Goal: Transaction & Acquisition: Obtain resource

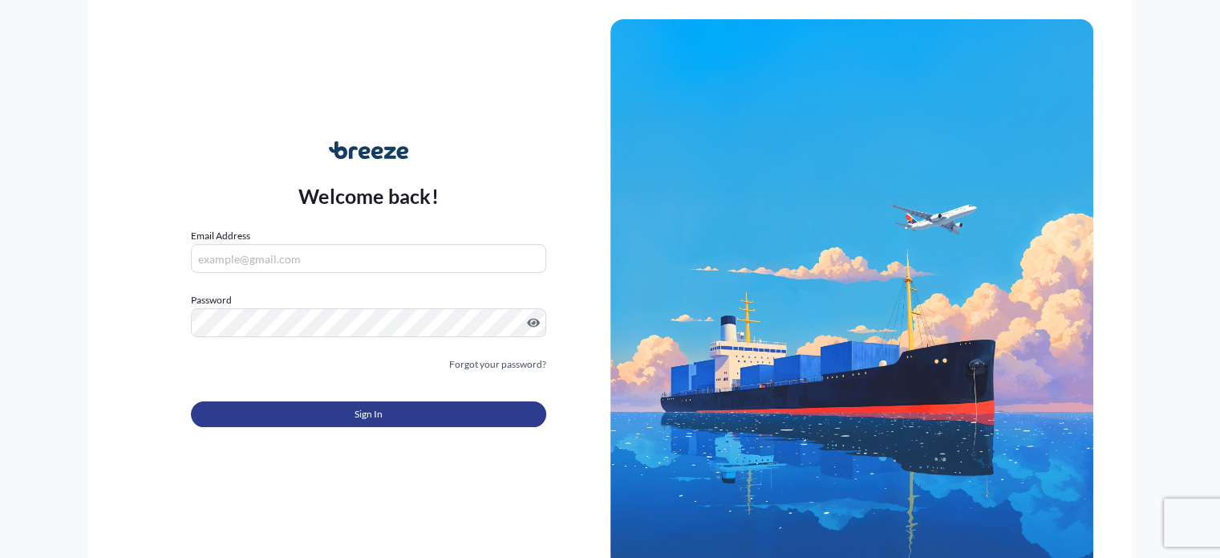
type input "[PERSON_NAME][EMAIL_ADDRESS][PERSON_NAME][DOMAIN_NAME]"
click at [366, 411] on span "Sign In" at bounding box center [369, 414] width 28 height 16
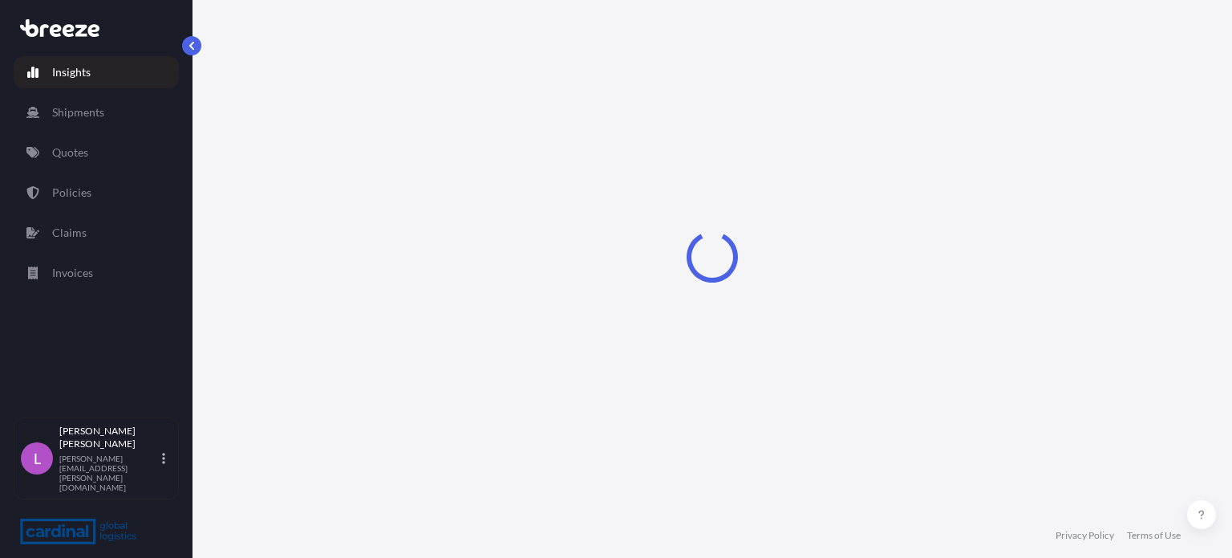
select select "2025"
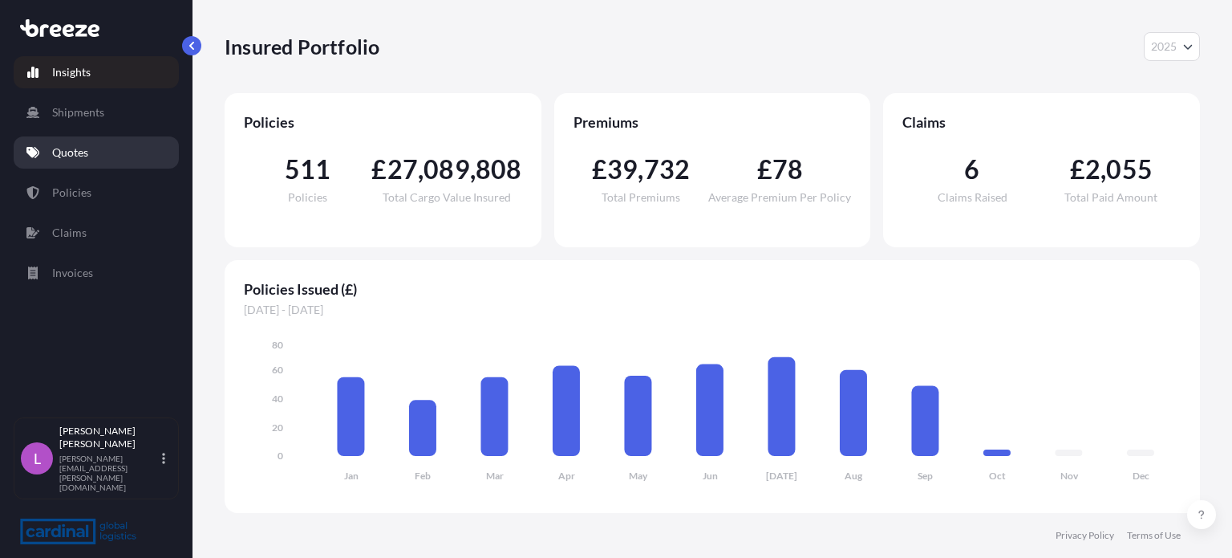
click at [64, 151] on p "Quotes" at bounding box center [70, 152] width 36 height 16
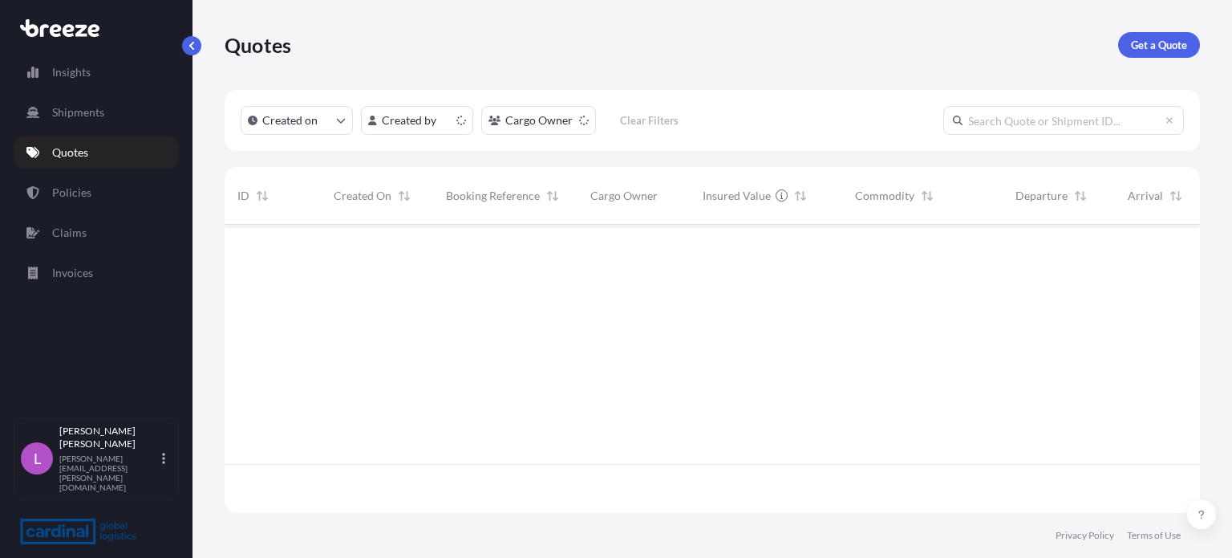
scroll to position [285, 963]
click at [1156, 43] on p "Get a Quote" at bounding box center [1159, 45] width 56 height 16
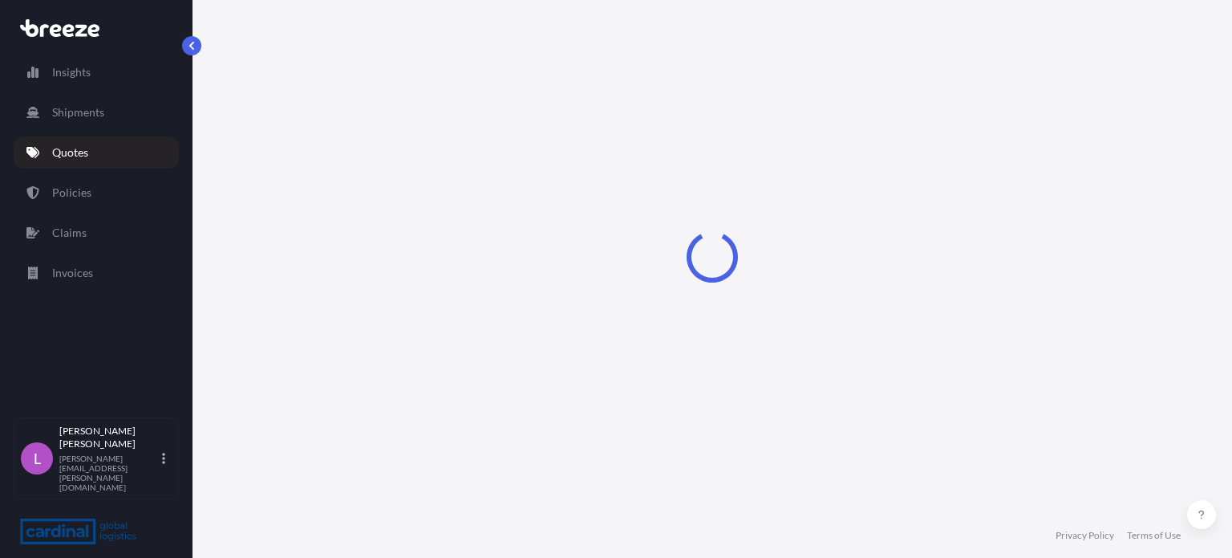
select select "Road"
select select "Sea"
select select "1"
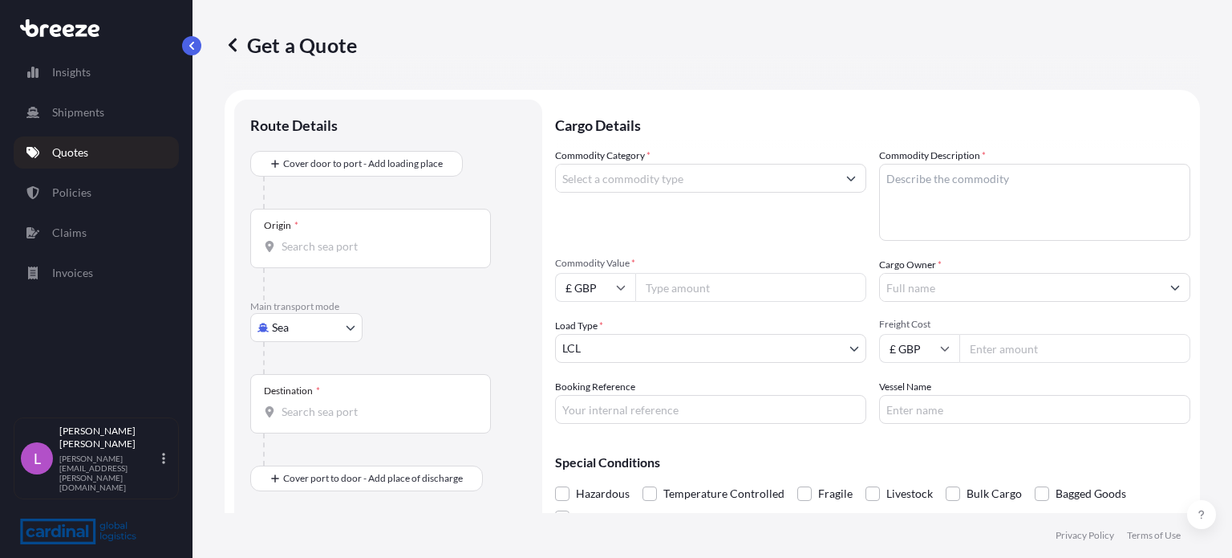
scroll to position [26, 0]
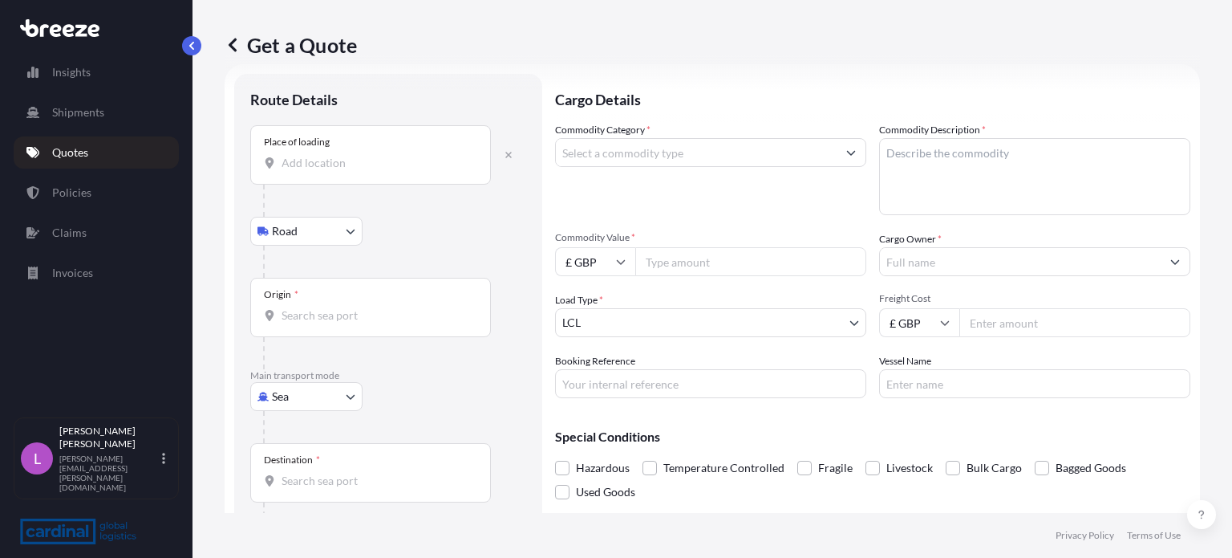
click at [314, 164] on input "Place of loading" at bounding box center [376, 163] width 189 height 16
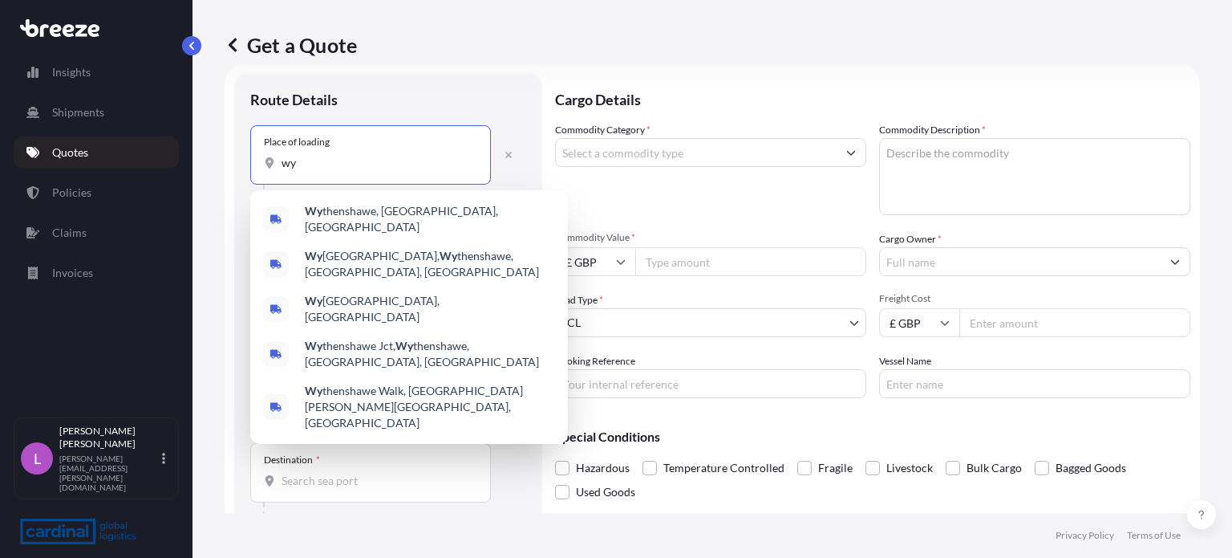
type input "w"
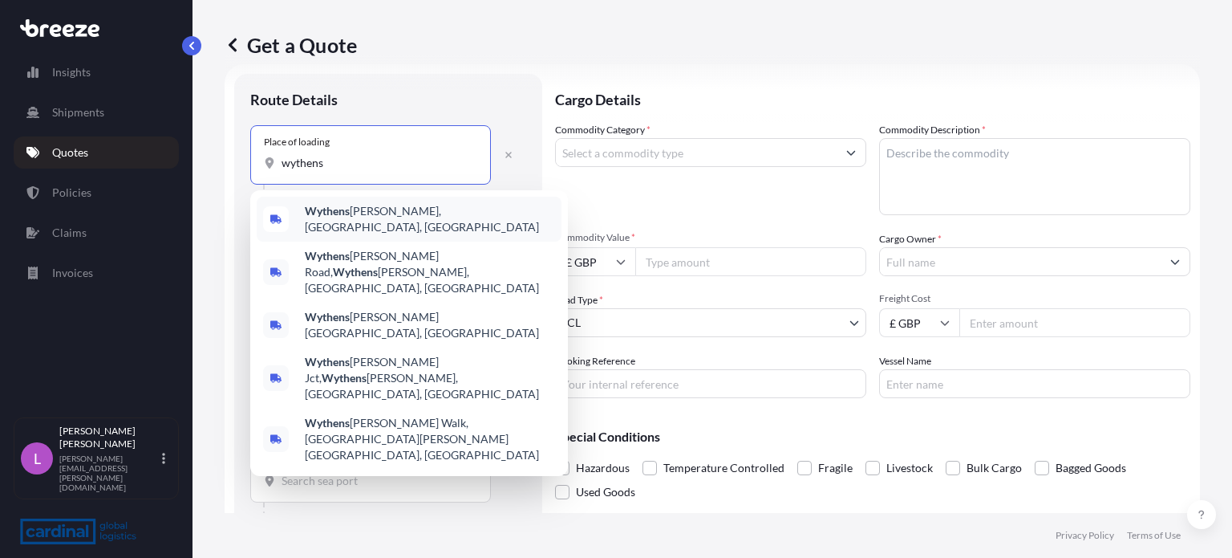
click at [331, 217] on b "Wythens" at bounding box center [327, 211] width 45 height 14
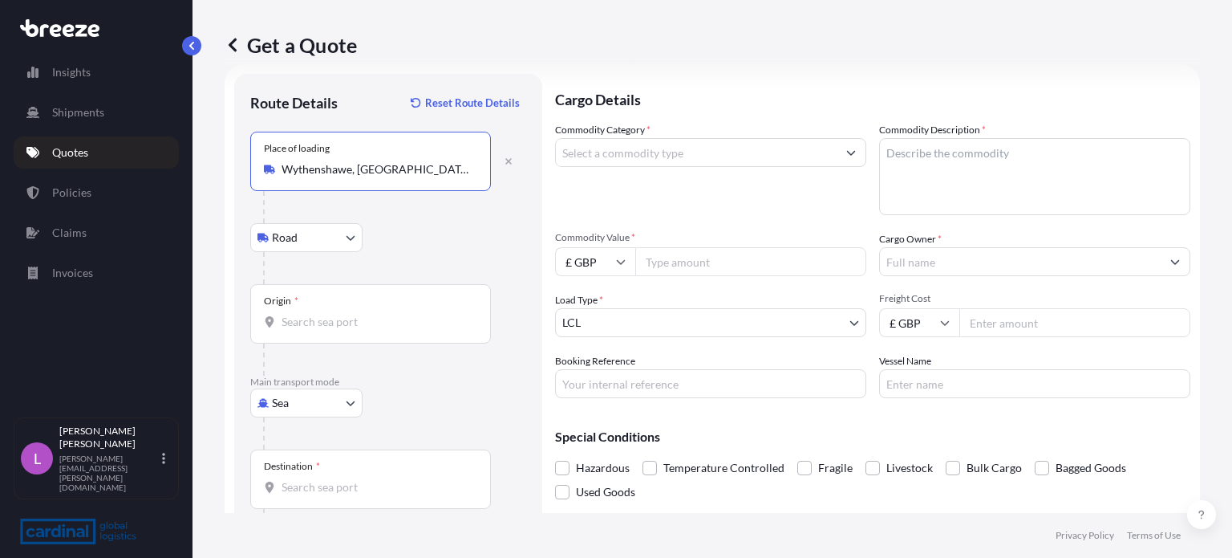
type input "Wythenshawe, [GEOGRAPHIC_DATA], [GEOGRAPHIC_DATA]"
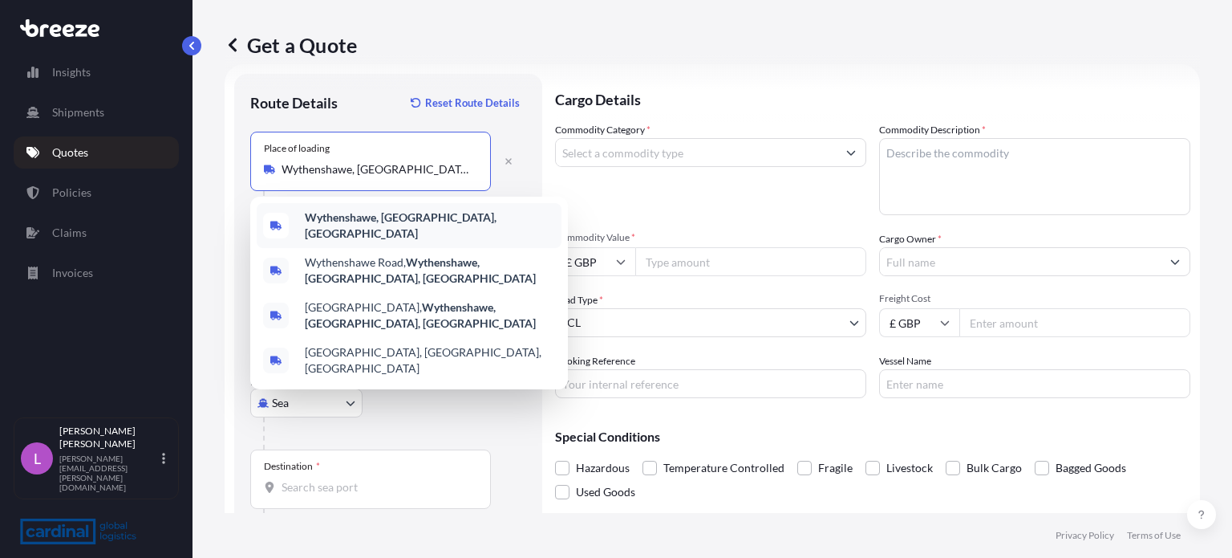
click at [334, 214] on span "Wythenshawe, [GEOGRAPHIC_DATA], [GEOGRAPHIC_DATA]" at bounding box center [430, 225] width 250 height 32
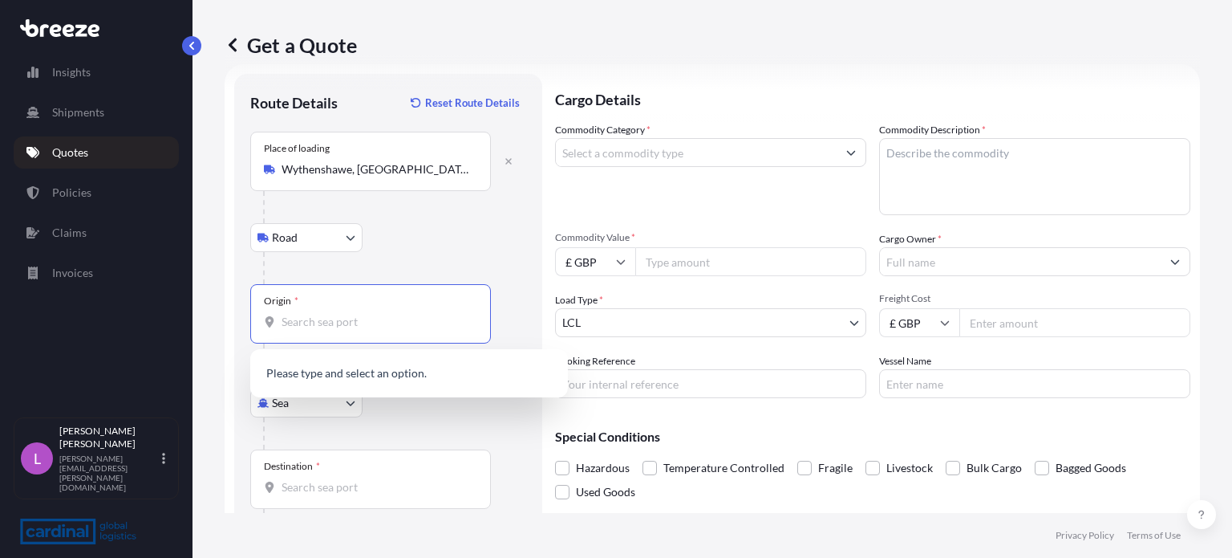
click at [306, 322] on input "Origin *" at bounding box center [376, 322] width 189 height 16
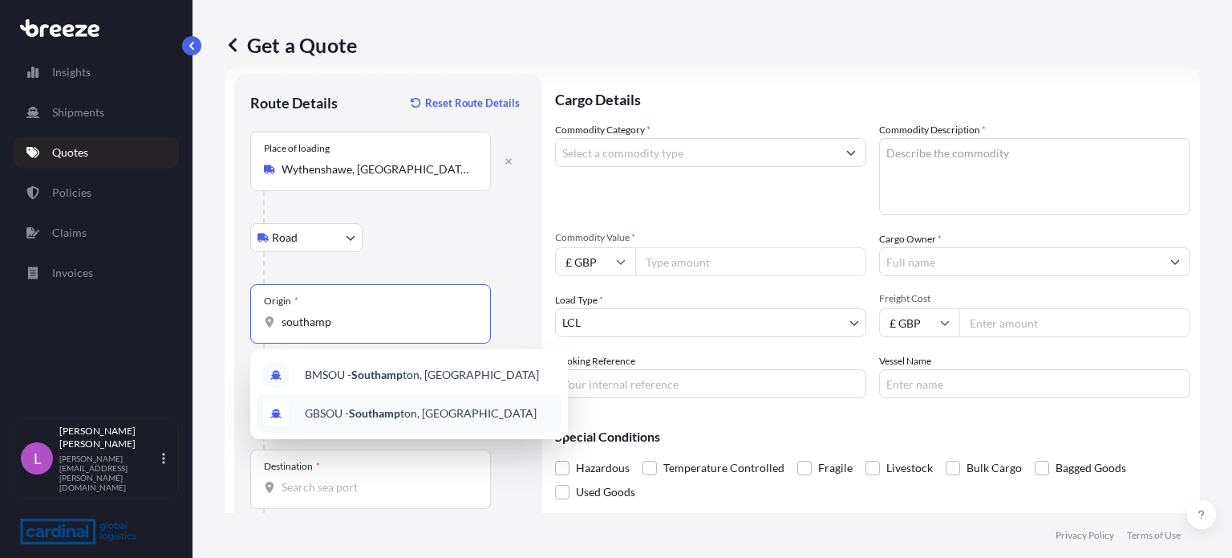
click at [403, 409] on span "GBSOU - Southamp ton, [GEOGRAPHIC_DATA]" at bounding box center [421, 413] width 232 height 16
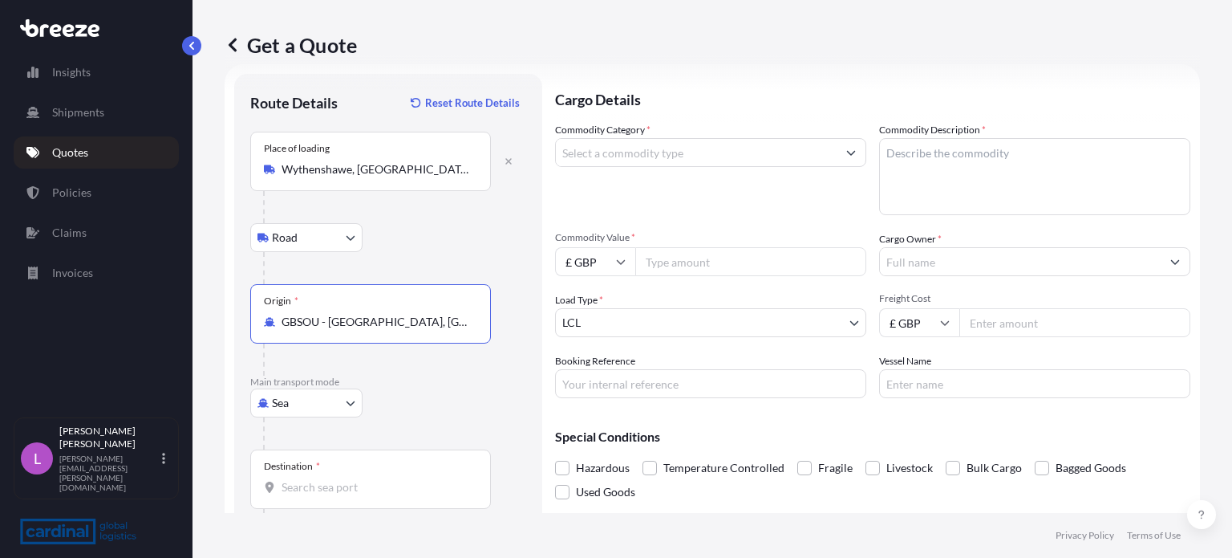
type input "GBSOU - [GEOGRAPHIC_DATA], [GEOGRAPHIC_DATA]"
click at [331, 492] on input "Destination *" at bounding box center [376, 487] width 189 height 16
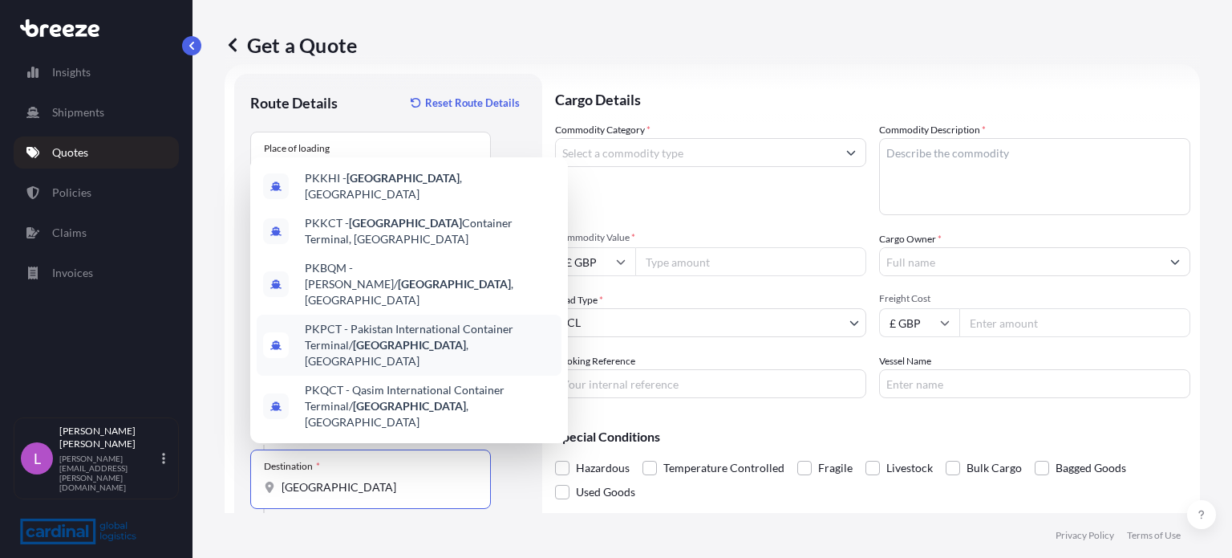
click at [423, 365] on span "PKPCT - Pakistan International Container Terminal/ [GEOGRAPHIC_DATA] , [GEOGRAP…" at bounding box center [430, 345] width 250 height 48
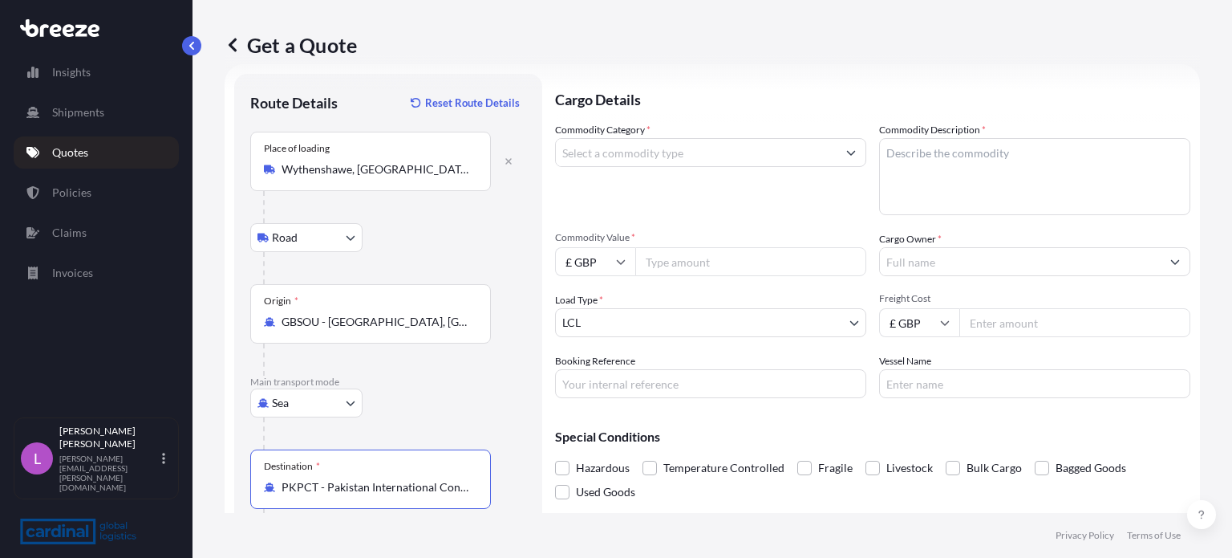
type input "PKPCT - Pakistan International Container Terminal/[GEOGRAPHIC_DATA], [GEOGRAPHI…"
click at [654, 156] on input "Commodity Category *" at bounding box center [696, 152] width 281 height 29
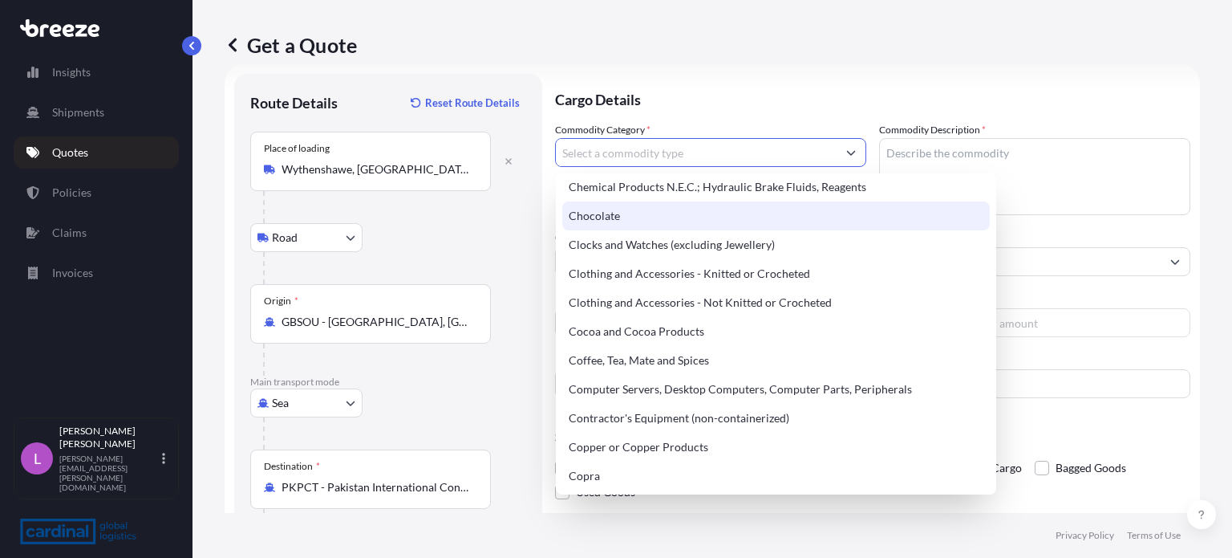
scroll to position [526, 0]
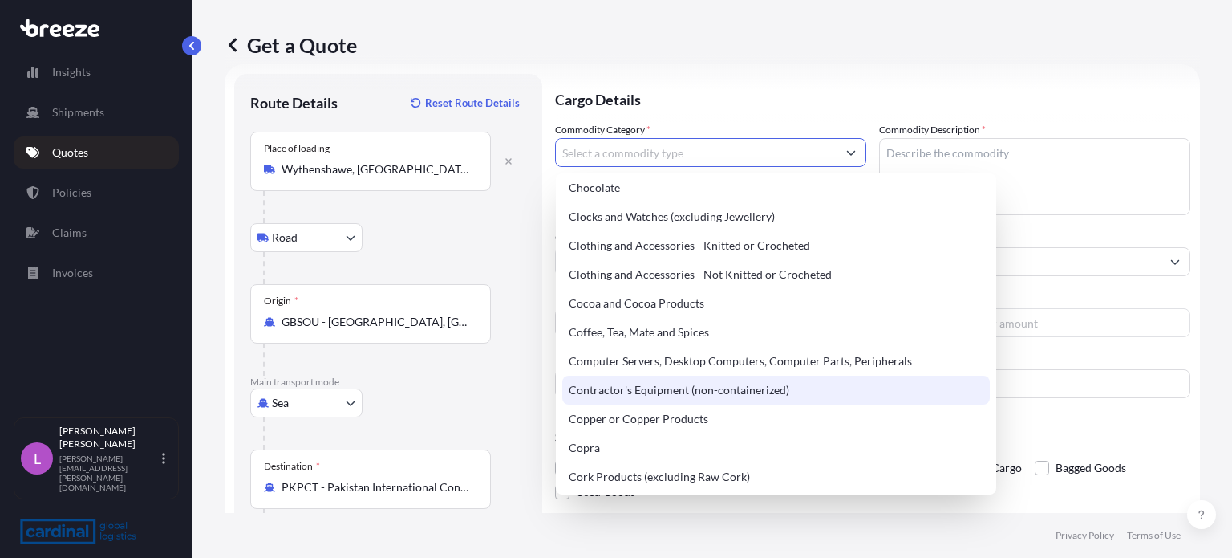
click at [760, 391] on div "Contractor's Equipment (non-containerized)" at bounding box center [776, 389] width 428 height 29
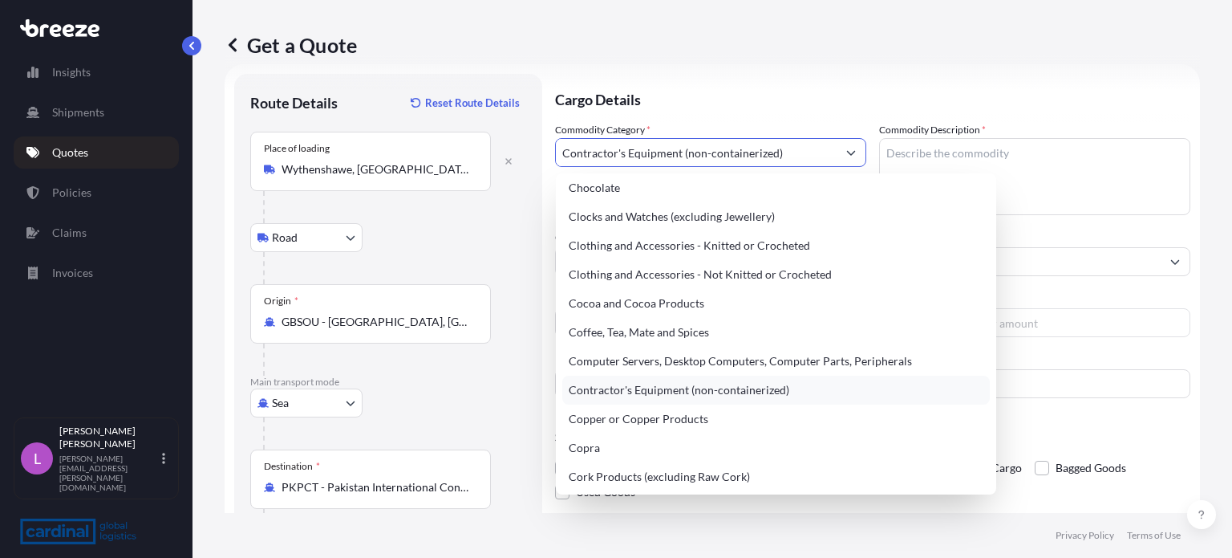
type input "Contractor's Equipment (non-containerized)"
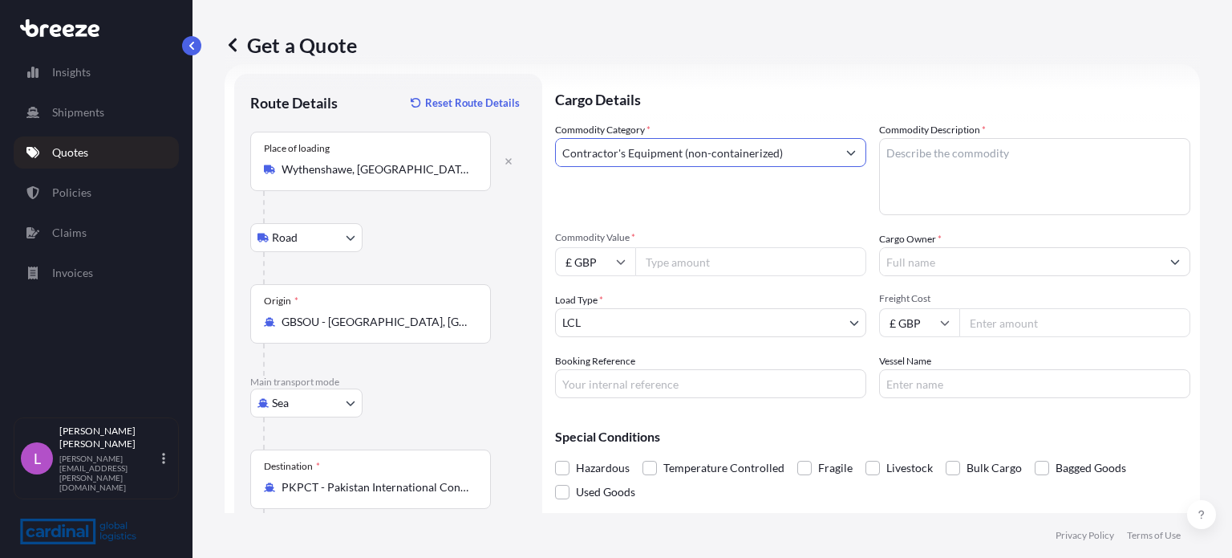
click at [677, 266] on input "Commodity Value *" at bounding box center [750, 261] width 231 height 29
type input "7420.29"
click at [991, 317] on input "Freight Cost" at bounding box center [1074, 322] width 231 height 29
type input "280.00"
drag, startPoint x: 716, startPoint y: 266, endPoint x: 618, endPoint y: 266, distance: 97.9
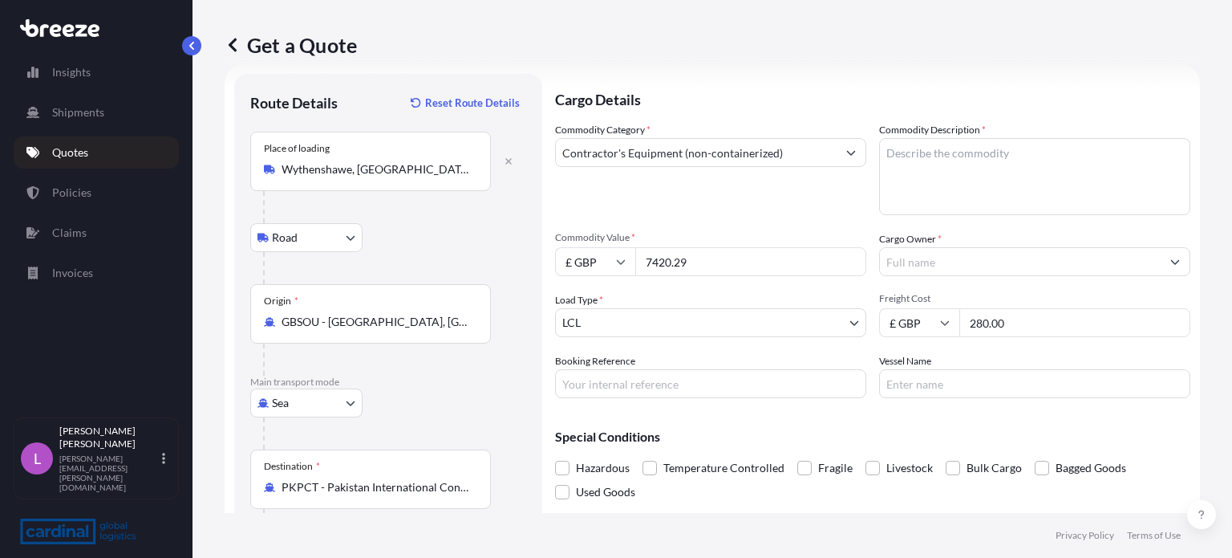
click at [618, 266] on div "£ GBP 7420.29" at bounding box center [710, 261] width 311 height 29
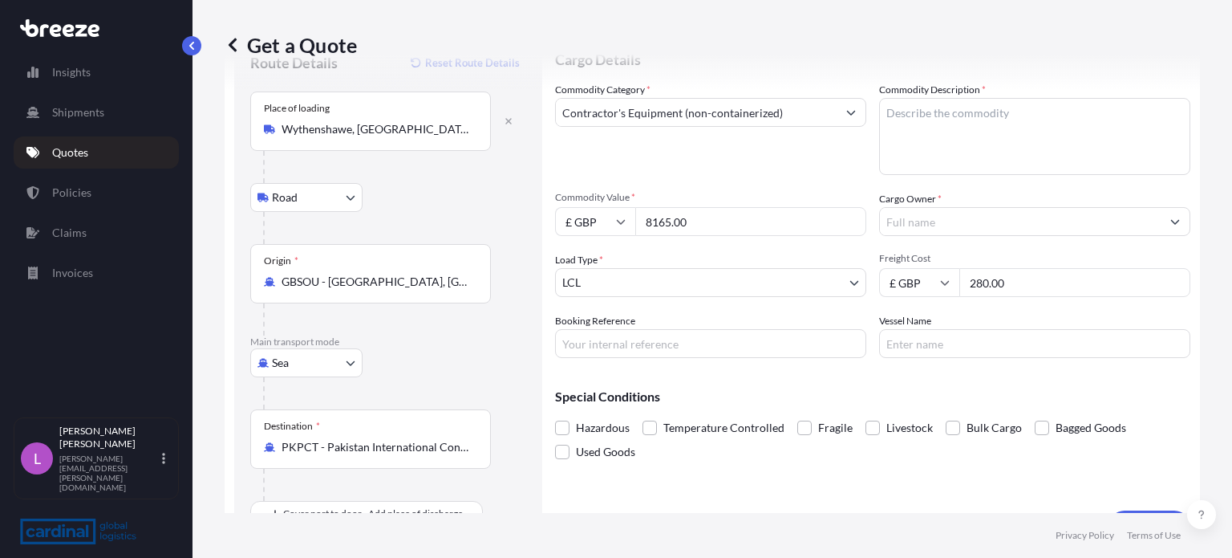
scroll to position [103, 0]
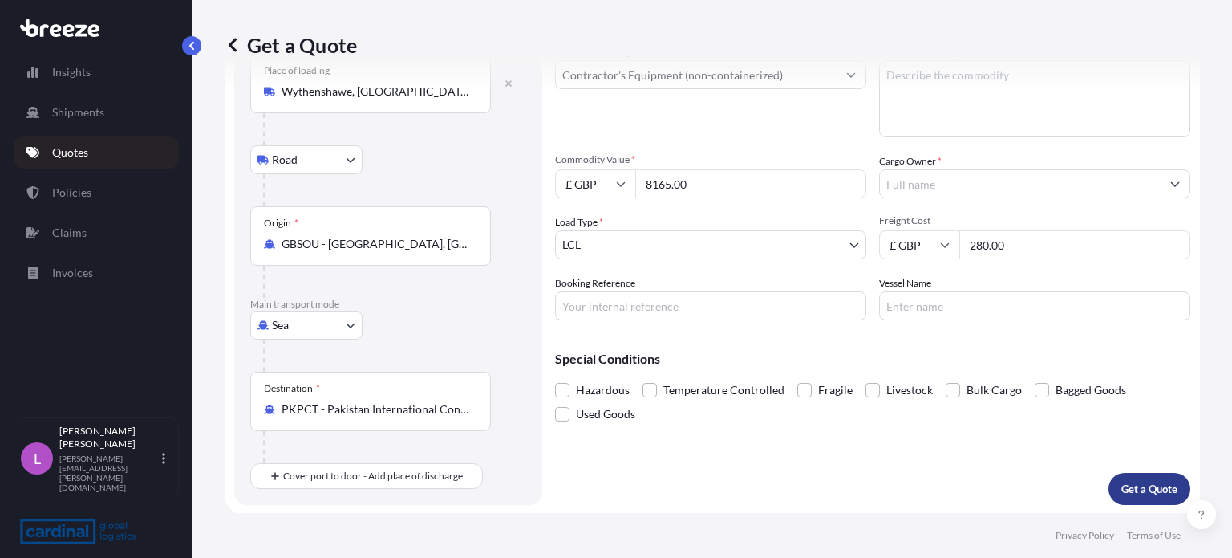
type input "8165.00"
click at [1133, 481] on p "Get a Quote" at bounding box center [1149, 489] width 56 height 16
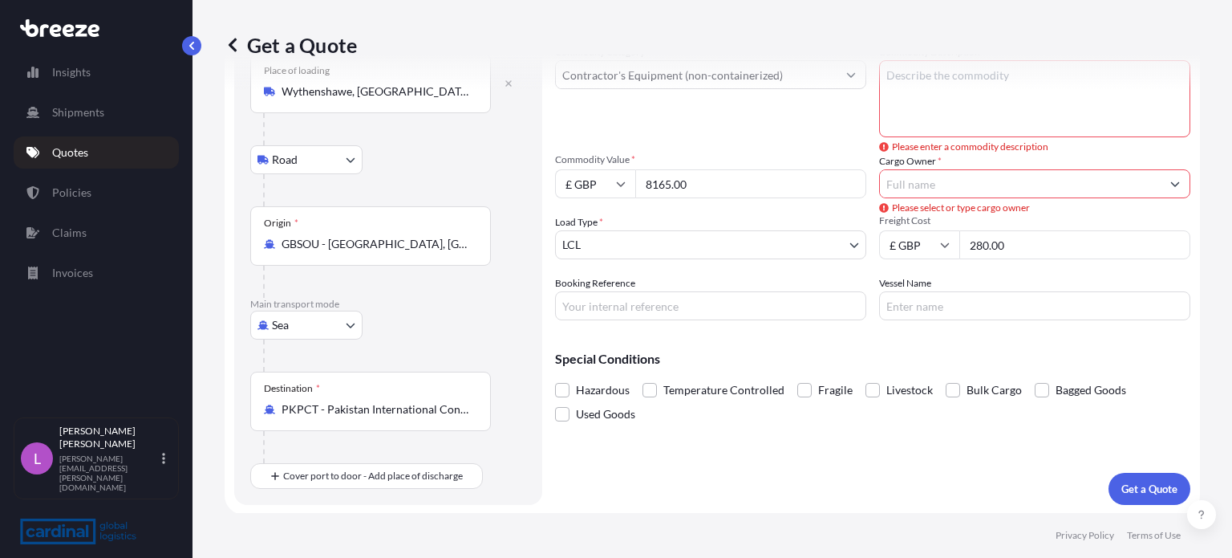
click at [919, 189] on input "Cargo Owner *" at bounding box center [1020, 183] width 281 height 29
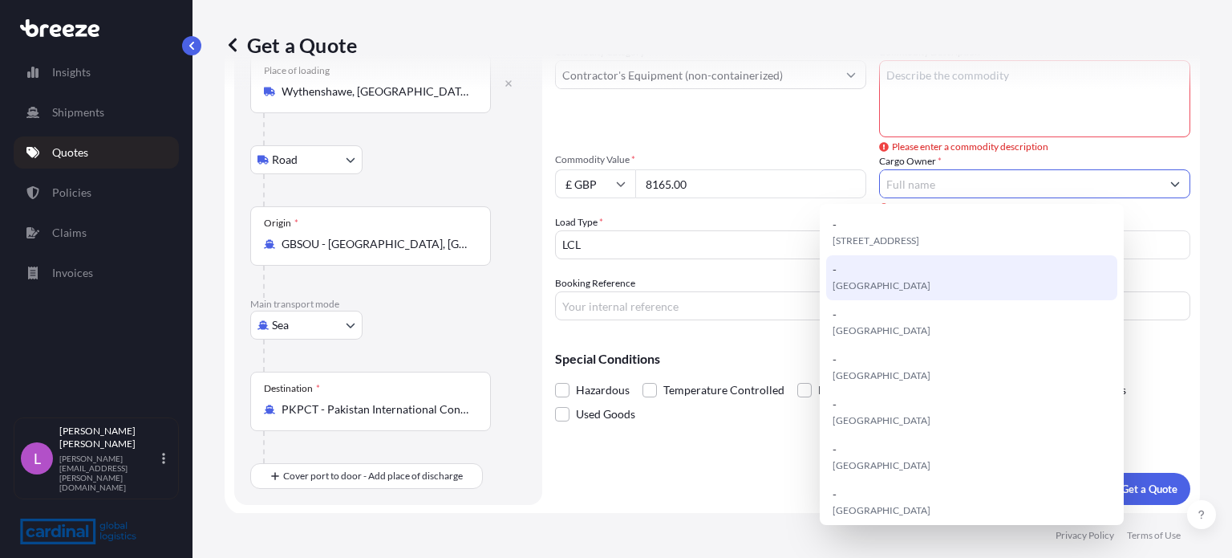
click at [870, 282] on span "[GEOGRAPHIC_DATA]" at bounding box center [882, 286] width 98 height 16
type input "-"
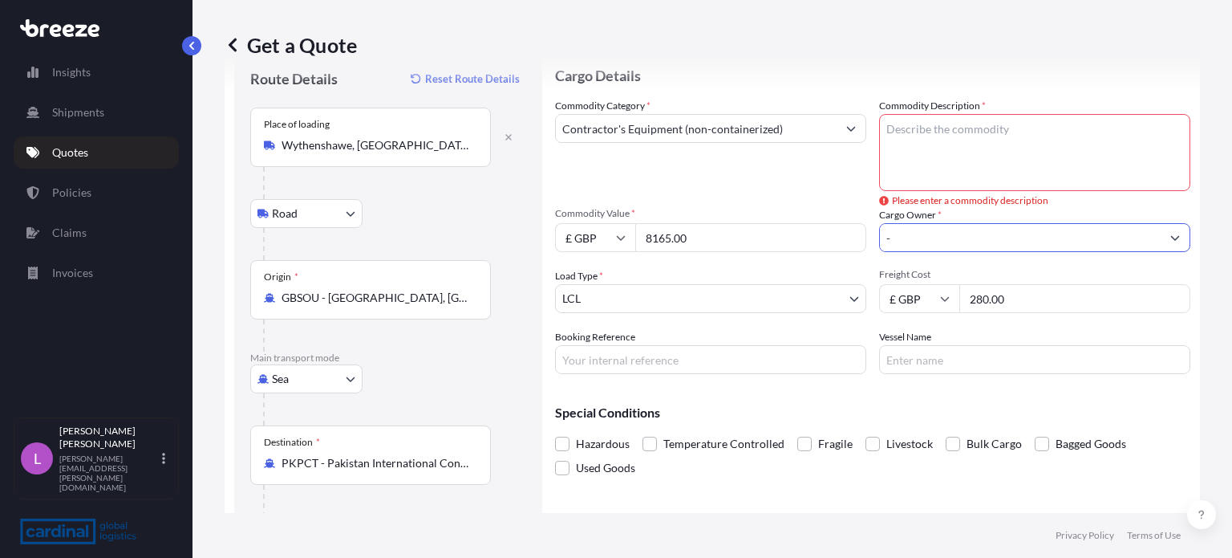
scroll to position [0, 0]
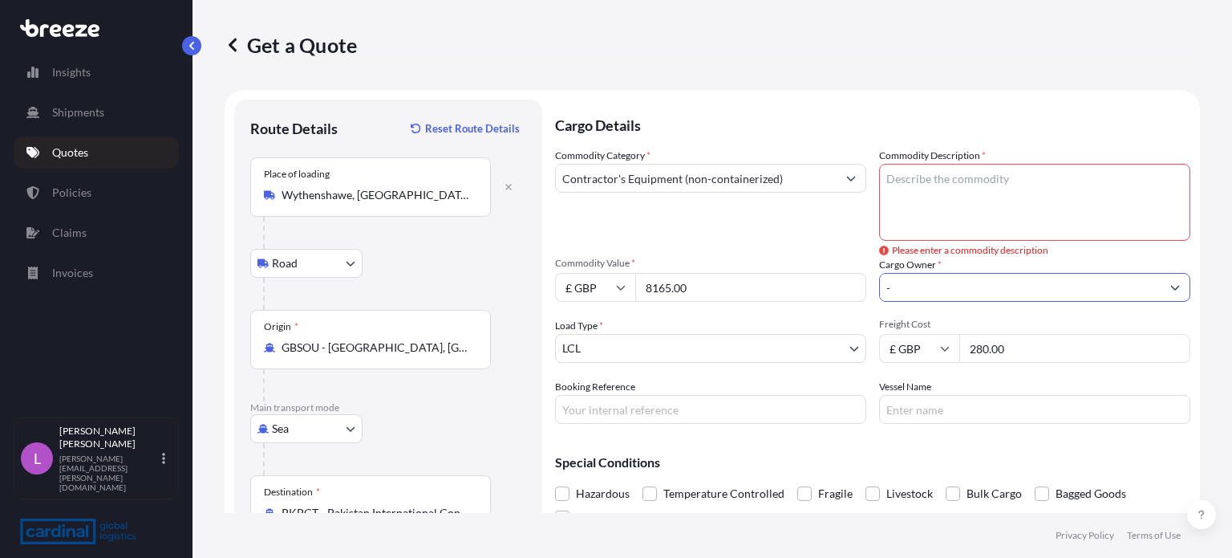
click at [931, 179] on textarea "Commodity Description *" at bounding box center [1034, 202] width 311 height 77
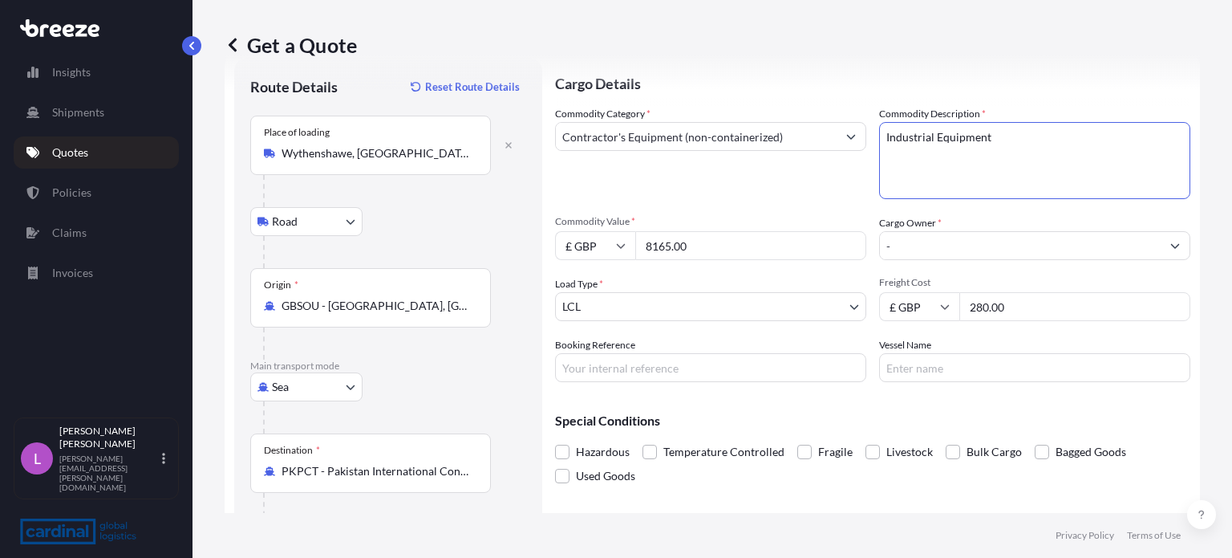
scroll to position [103, 0]
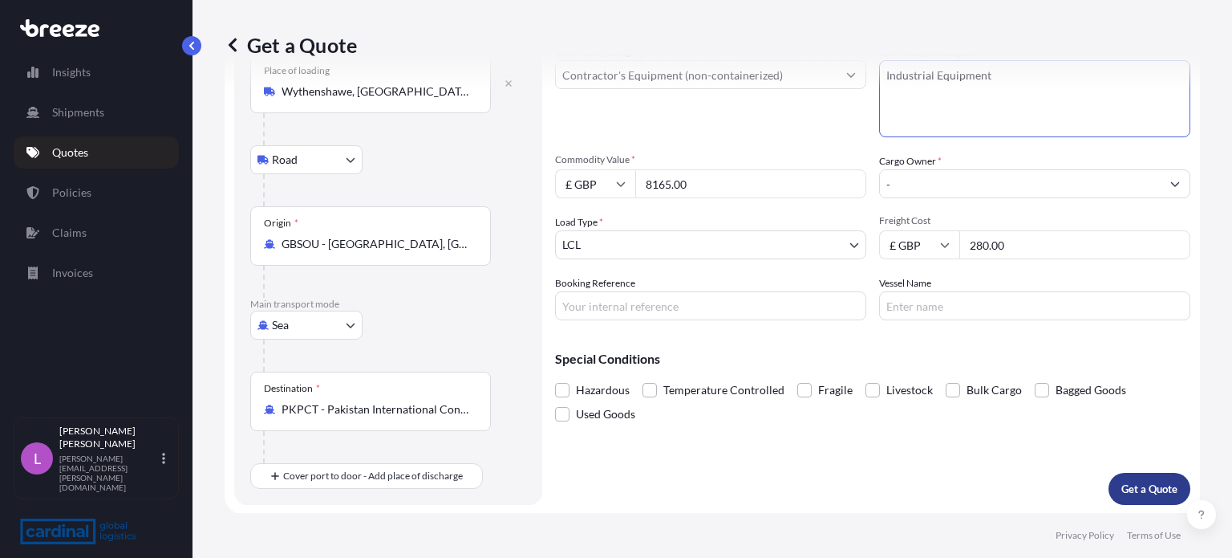
type textarea "Industrial Equipment"
click at [1139, 485] on p "Get a Quote" at bounding box center [1149, 489] width 56 height 16
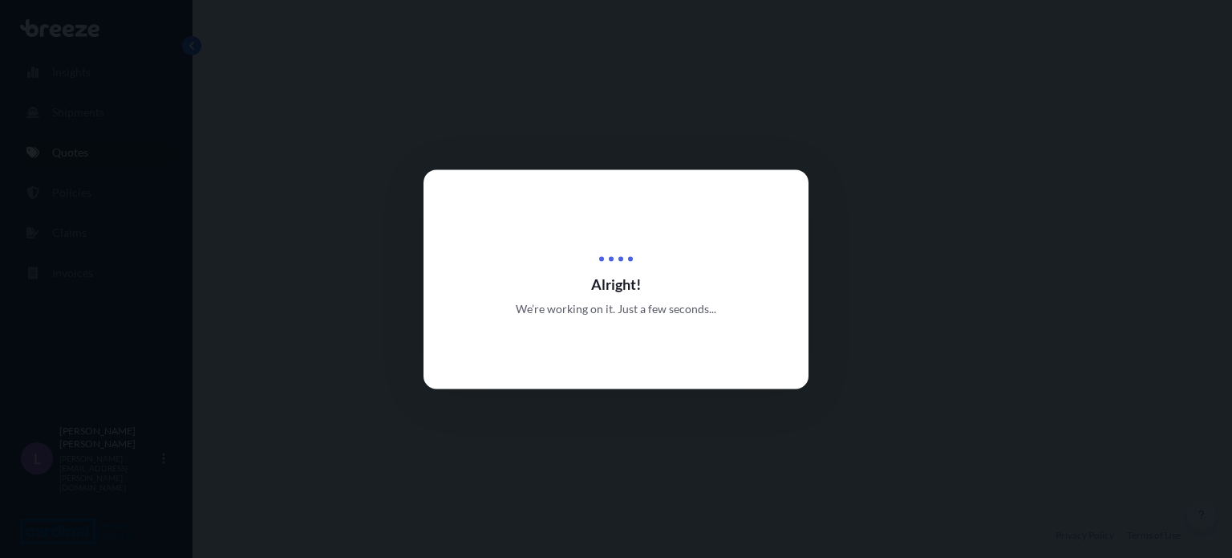
select select "Road"
select select "Sea"
select select "1"
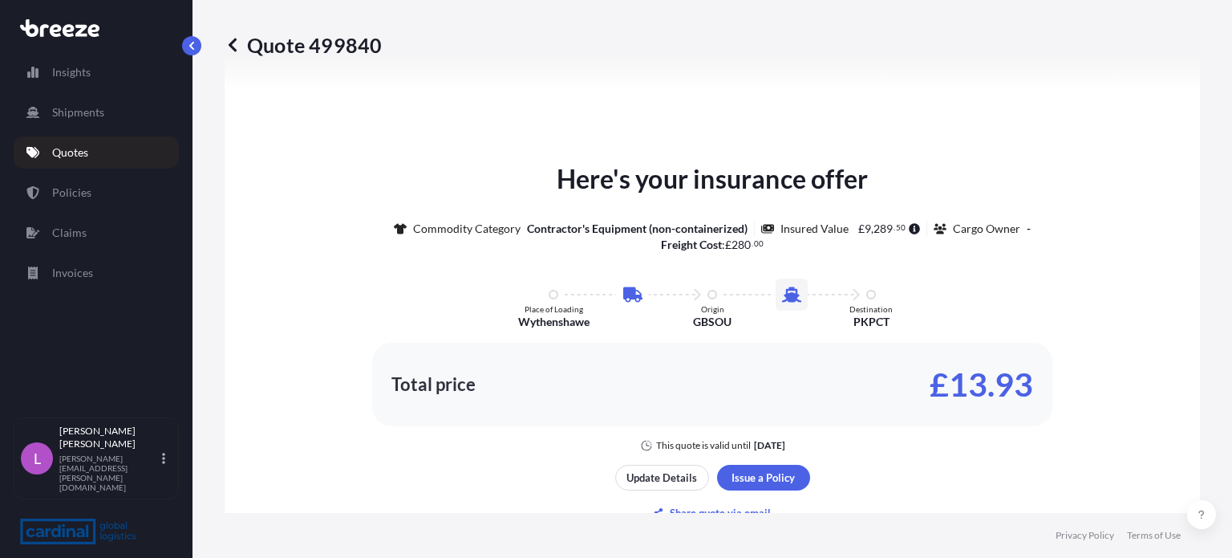
scroll to position [786, 0]
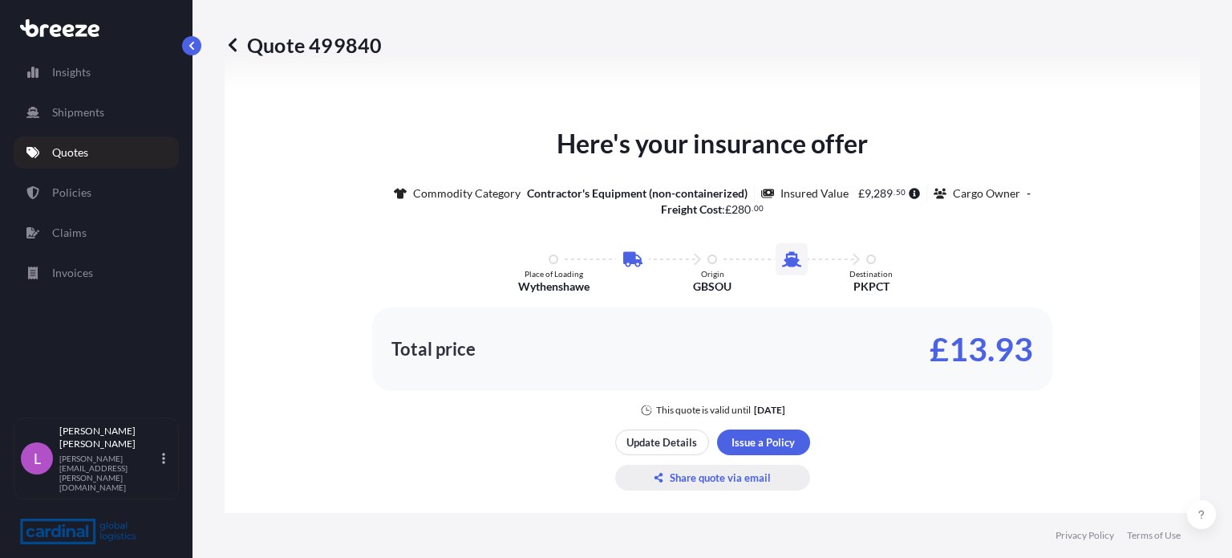
click at [693, 473] on p "Share quote via email" at bounding box center [720, 477] width 101 height 16
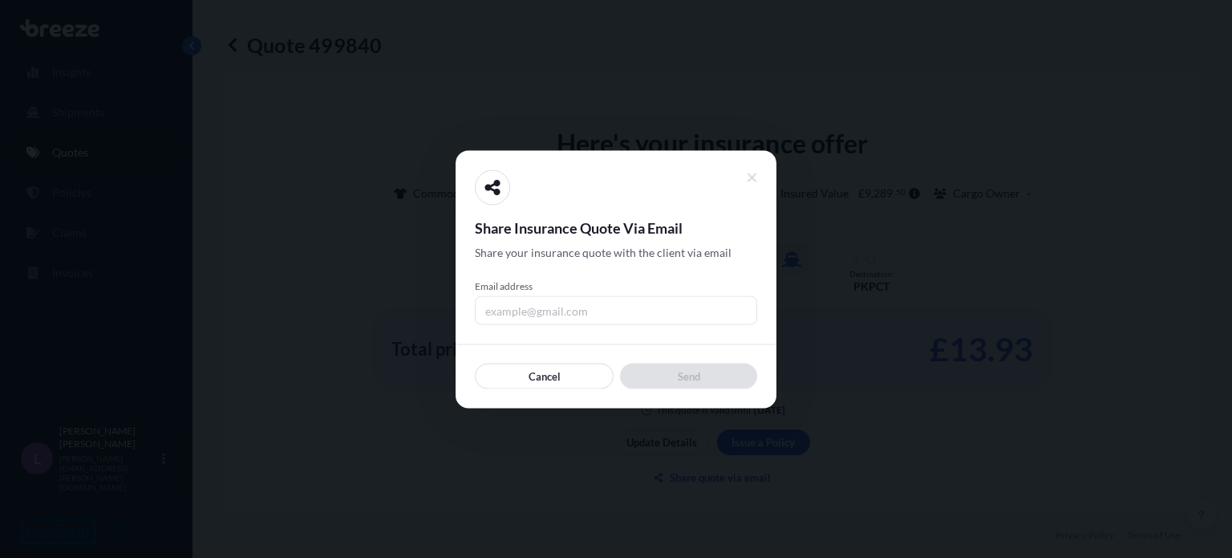
click at [579, 312] on input "Email address" at bounding box center [616, 309] width 282 height 29
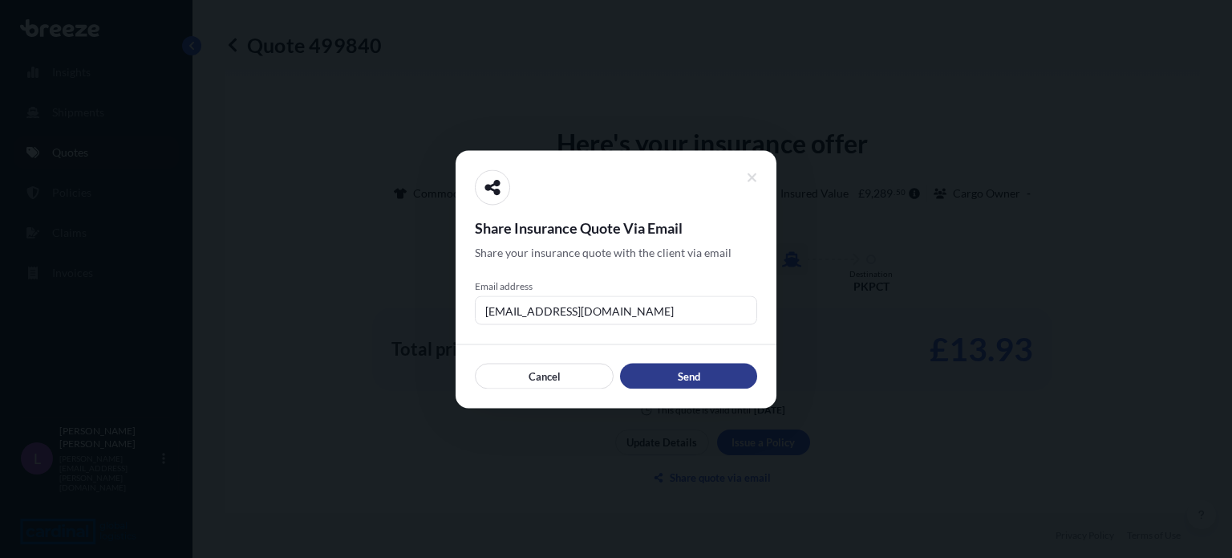
type input "[EMAIL_ADDRESS][DOMAIN_NAME]"
